Goal: Information Seeking & Learning: Find specific page/section

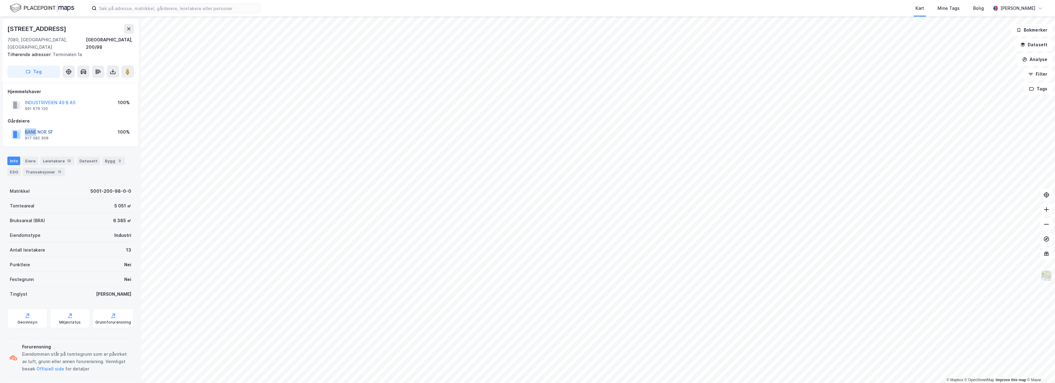
click at [0, 0] on button "BANE NOR SF" at bounding box center [0, 0] width 0 height 0
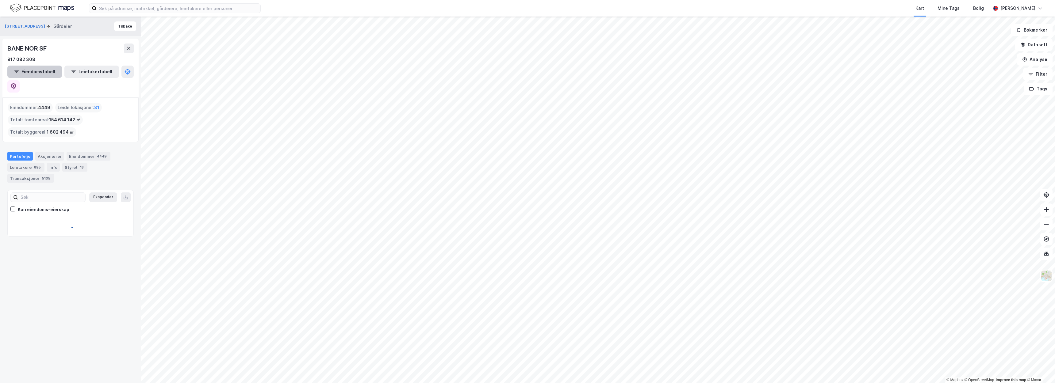
click at [44, 71] on button "Eiendomstabell" at bounding box center [34, 72] width 55 height 12
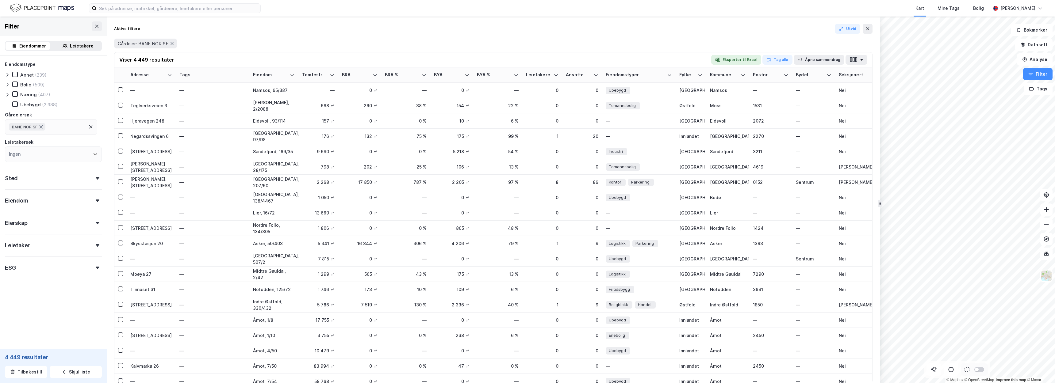
click at [35, 94] on div "Næring" at bounding box center [28, 95] width 17 height 6
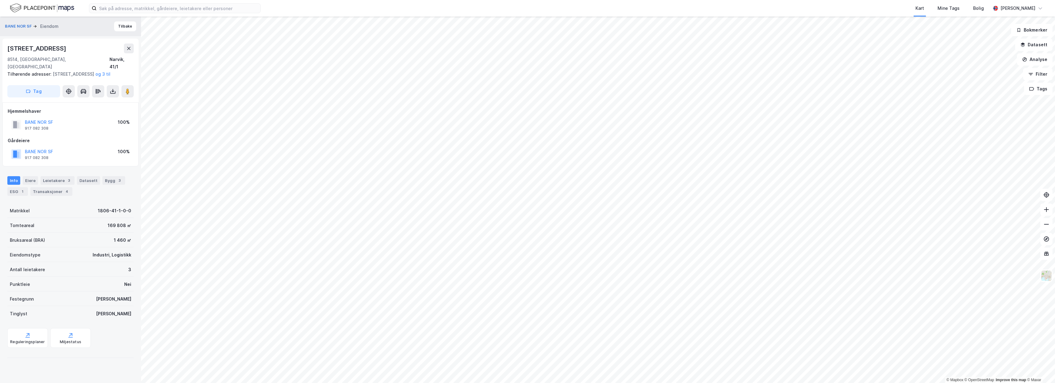
drag, startPoint x: 67, startPoint y: 52, endPoint x: 0, endPoint y: 49, distance: 66.6
click at [0, 49] on div "BANE NOR SF Eiendom Tilbake Skarvenesveien 13 8514, Narvik, Nordland Narvik, 41…" at bounding box center [70, 200] width 141 height 367
copy div "Skarvenesveien 13"
drag, startPoint x: 14, startPoint y: 48, endPoint x: 533, endPoint y: -18, distance: 522.9
click at [533, 0] on html "Kart Mine Tags Bolig Christer Svensen © Mapbox © OpenStreetMap Improve this map…" at bounding box center [527, 191] width 1055 height 383
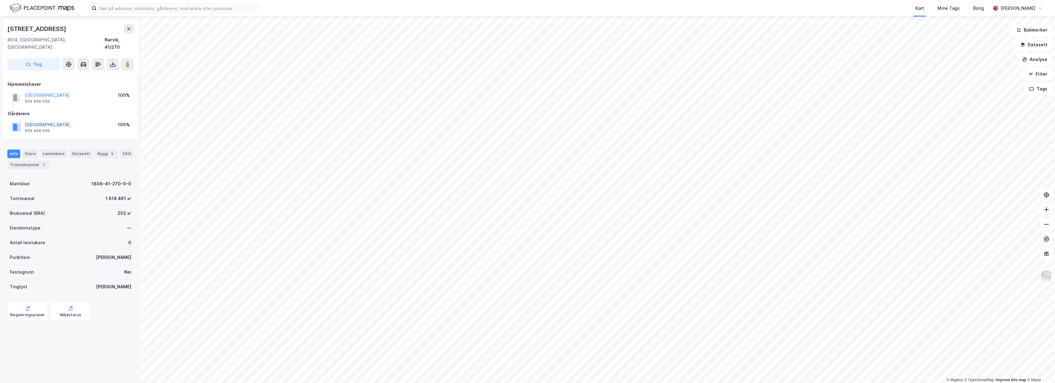
click at [0, 0] on button "NARVIK KOMMUNE" at bounding box center [0, 0] width 0 height 0
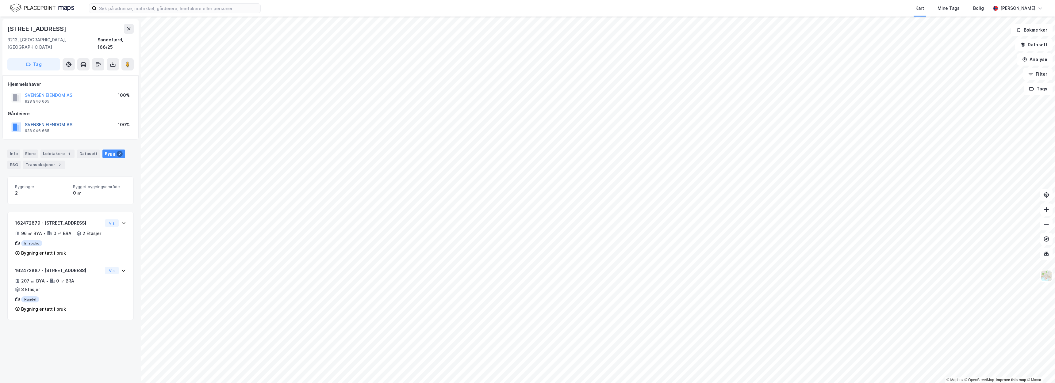
click at [0, 0] on button "SVENSEN EIENDOM AS" at bounding box center [0, 0] width 0 height 0
